Goal: Book appointment/travel/reservation

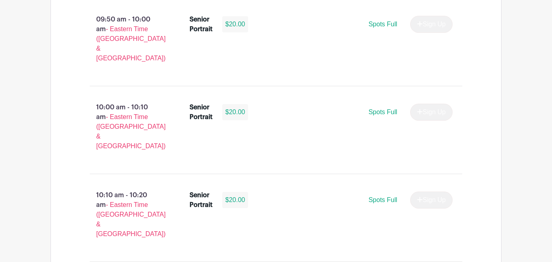
scroll to position [1135, 0]
click at [237, 191] on div "$20.00" at bounding box center [235, 199] width 26 height 16
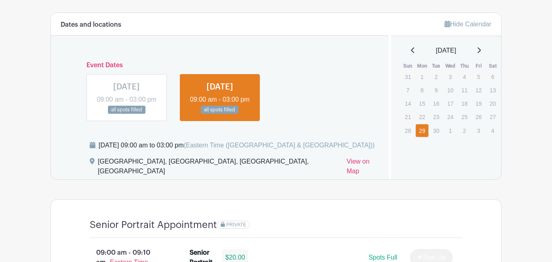
scroll to position [488, 0]
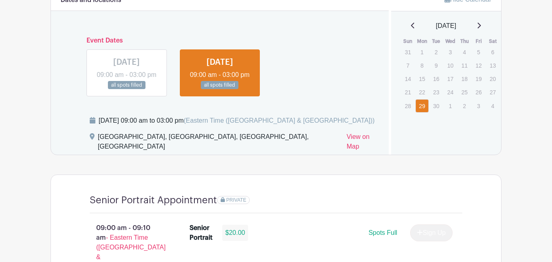
click at [127, 89] on link at bounding box center [127, 89] width 0 height 0
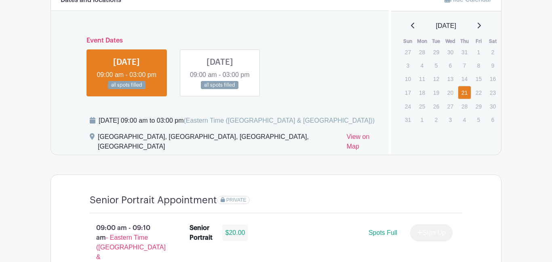
click at [220, 89] on link at bounding box center [220, 89] width 0 height 0
